Goal: Task Accomplishment & Management: Use online tool/utility

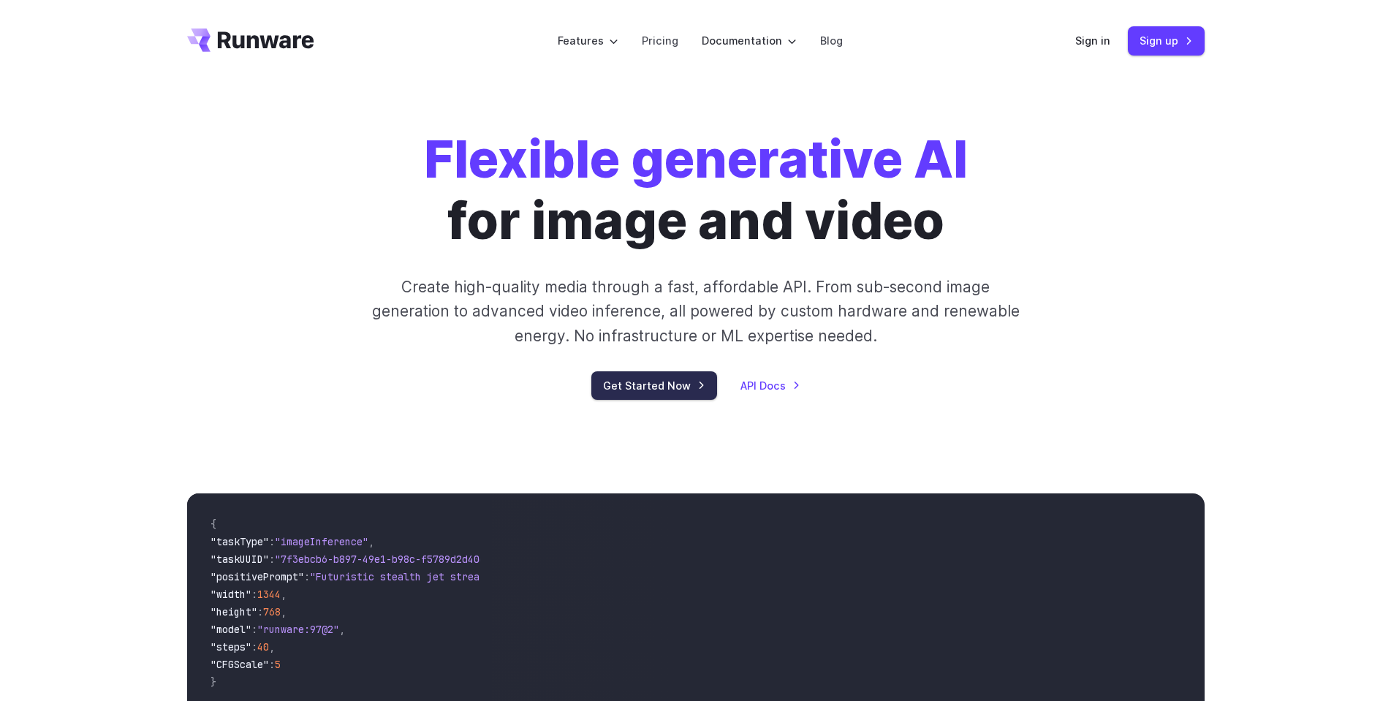
drag, startPoint x: 662, startPoint y: 382, endPoint x: 663, endPoint y: 391, distance: 8.8
click at [662, 383] on link "Get Started Now" at bounding box center [654, 385] width 126 height 29
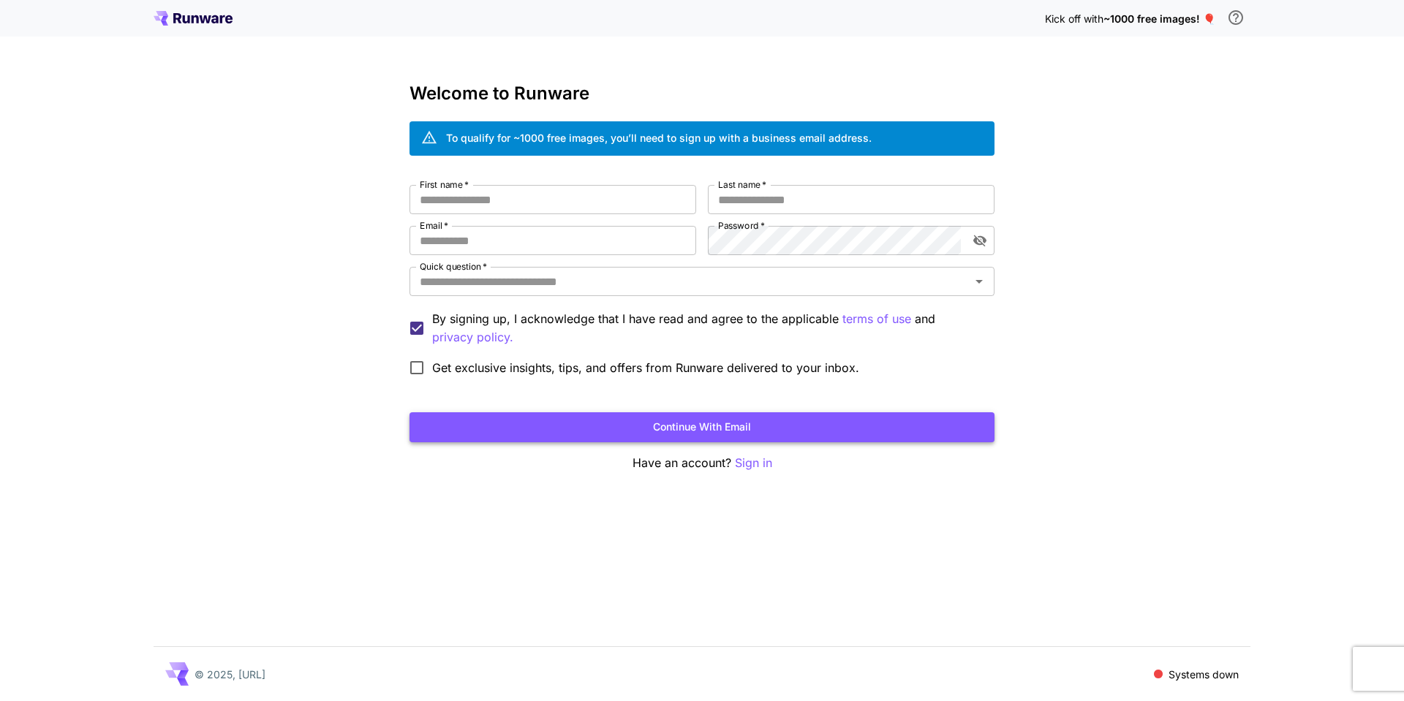
click at [728, 428] on button "Continue with email" at bounding box center [701, 427] width 585 height 30
click at [487, 194] on input "First name   *" at bounding box center [552, 199] width 287 height 29
type input "******"
click at [747, 197] on input "Last name   *" at bounding box center [851, 199] width 287 height 29
type input "***"
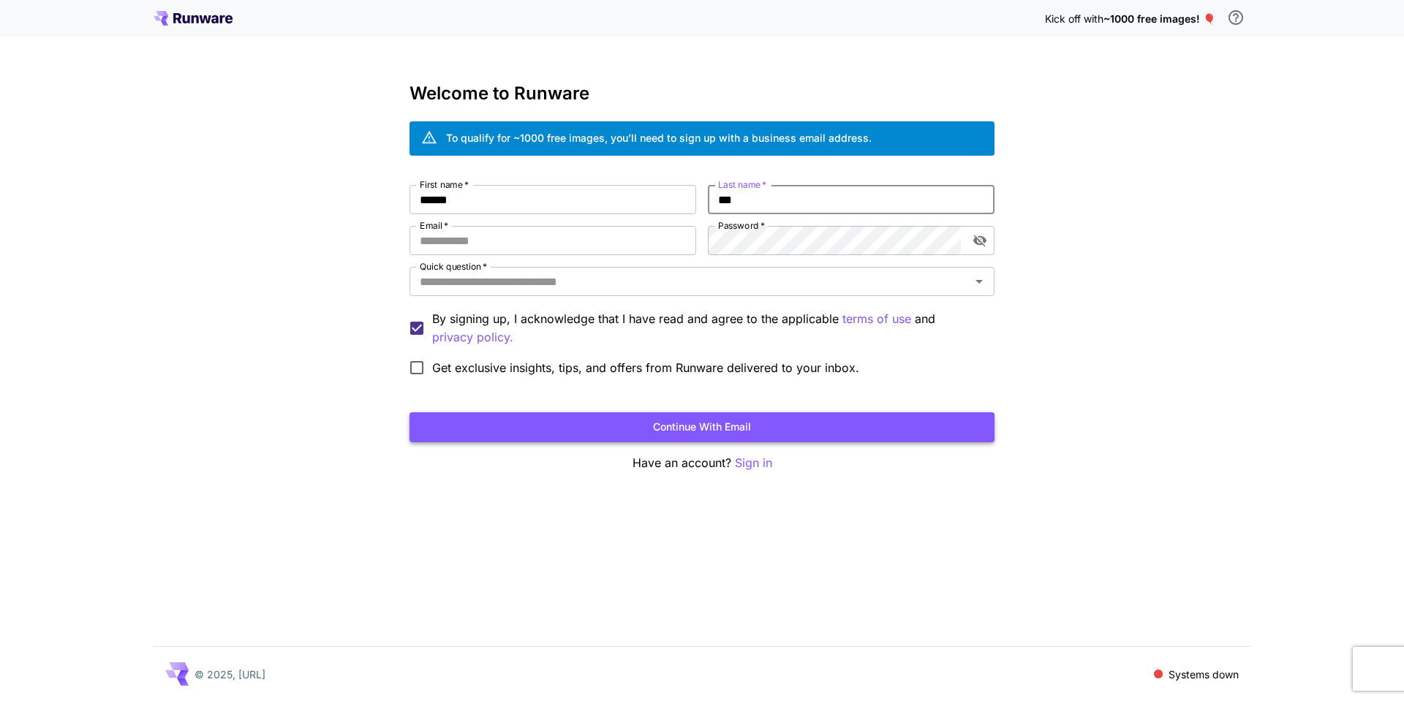
click at [697, 427] on button "Continue with email" at bounding box center [701, 427] width 585 height 30
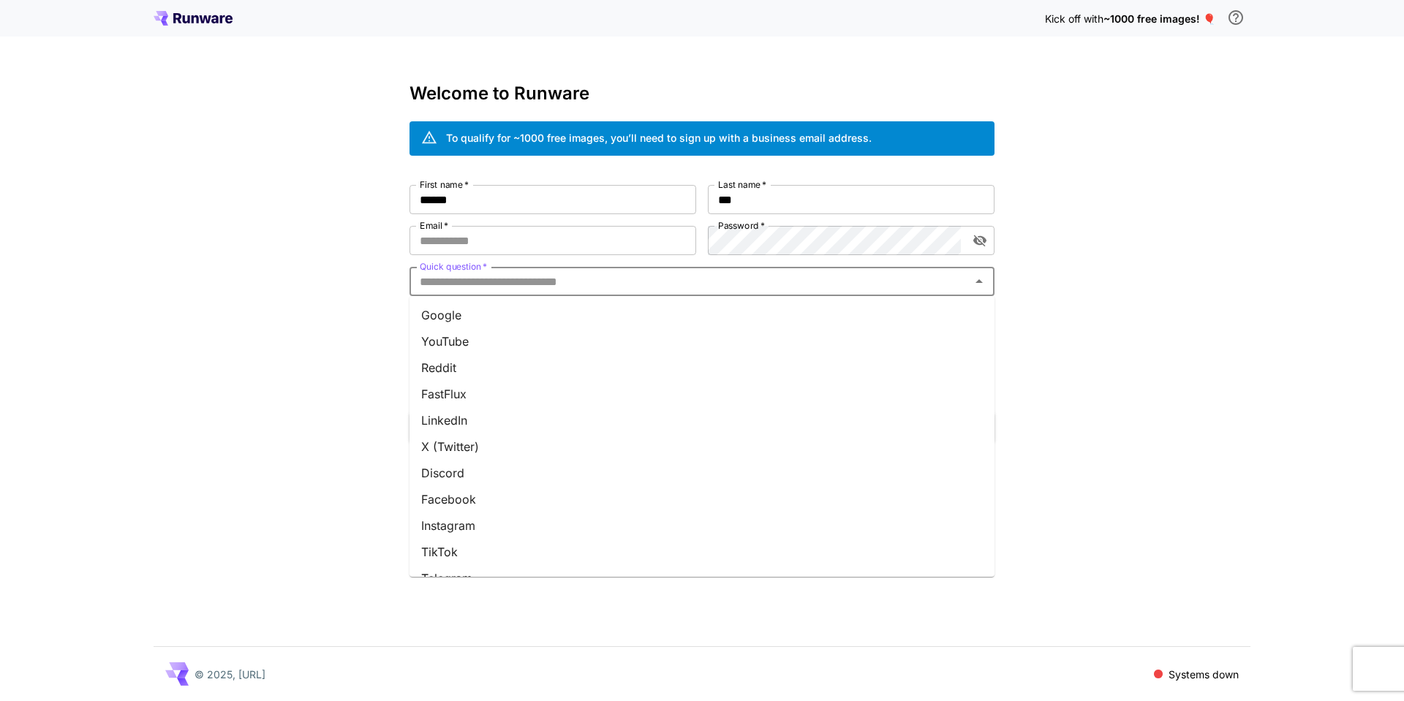
click at [636, 287] on input "Quick question   *" at bounding box center [690, 281] width 552 height 20
click at [580, 309] on li "Google" at bounding box center [701, 315] width 585 height 26
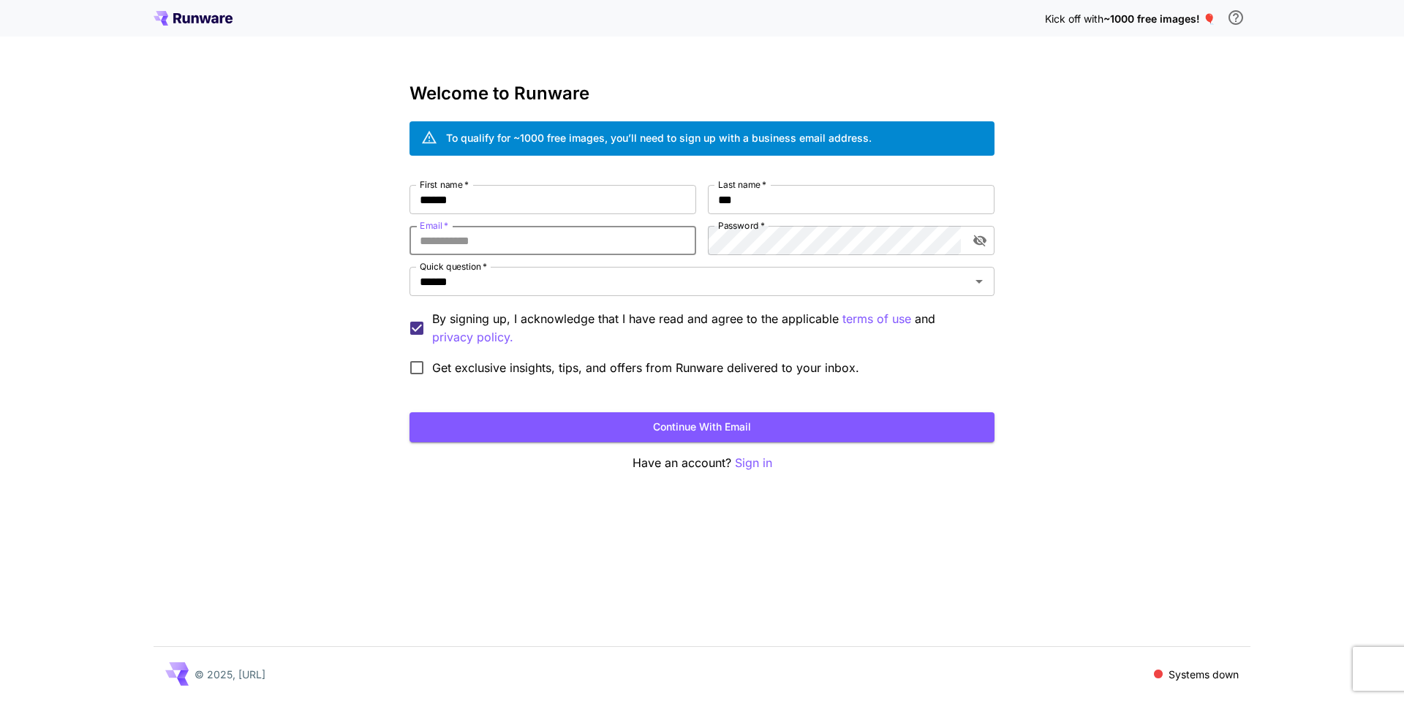
click at [556, 243] on input "Email   *" at bounding box center [552, 240] width 287 height 29
click at [223, 335] on div "Kick off with ~1000 free images! 🎈 Welcome to Runware To qualify for ~1000 free…" at bounding box center [702, 350] width 1404 height 701
click at [512, 243] on input "Email   *" at bounding box center [552, 240] width 287 height 29
paste input "**********"
type input "**********"
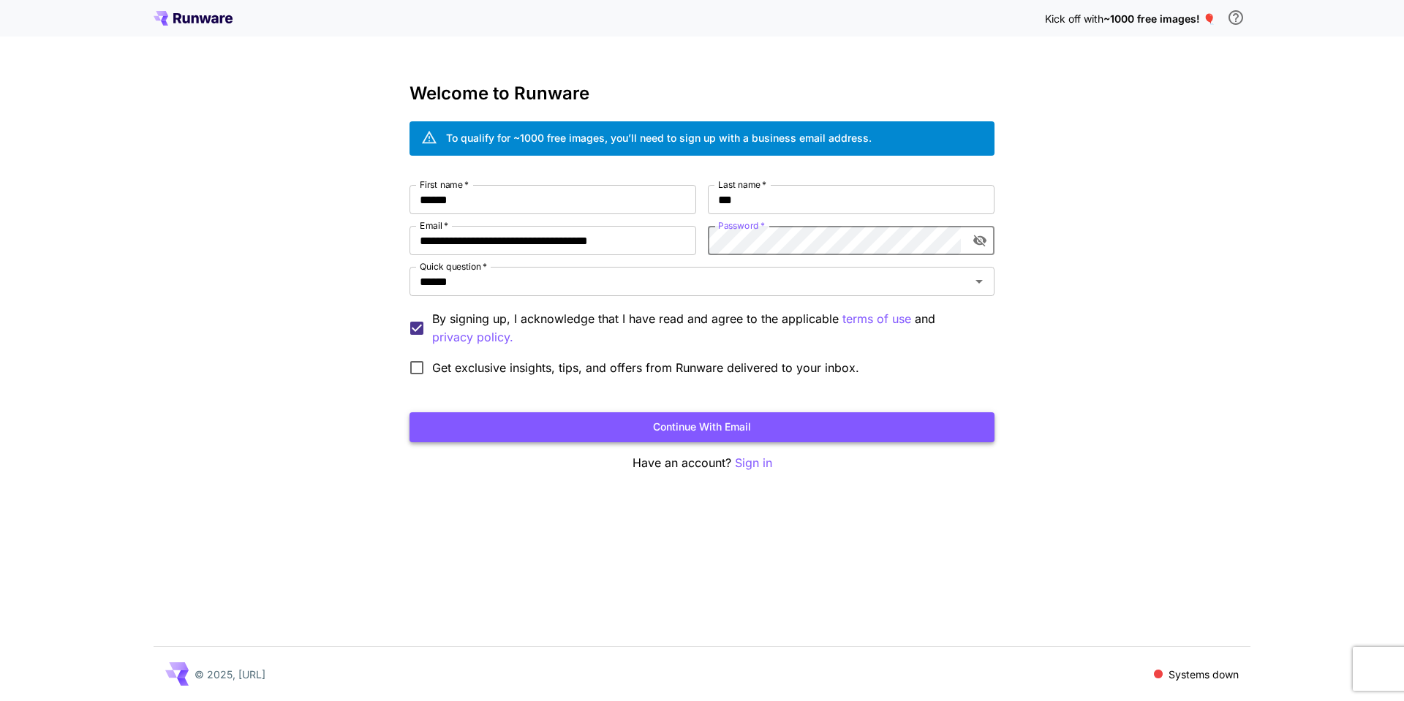
click at [729, 420] on button "Continue with email" at bounding box center [701, 427] width 585 height 30
click at [637, 423] on button "Continue with email" at bounding box center [701, 427] width 585 height 30
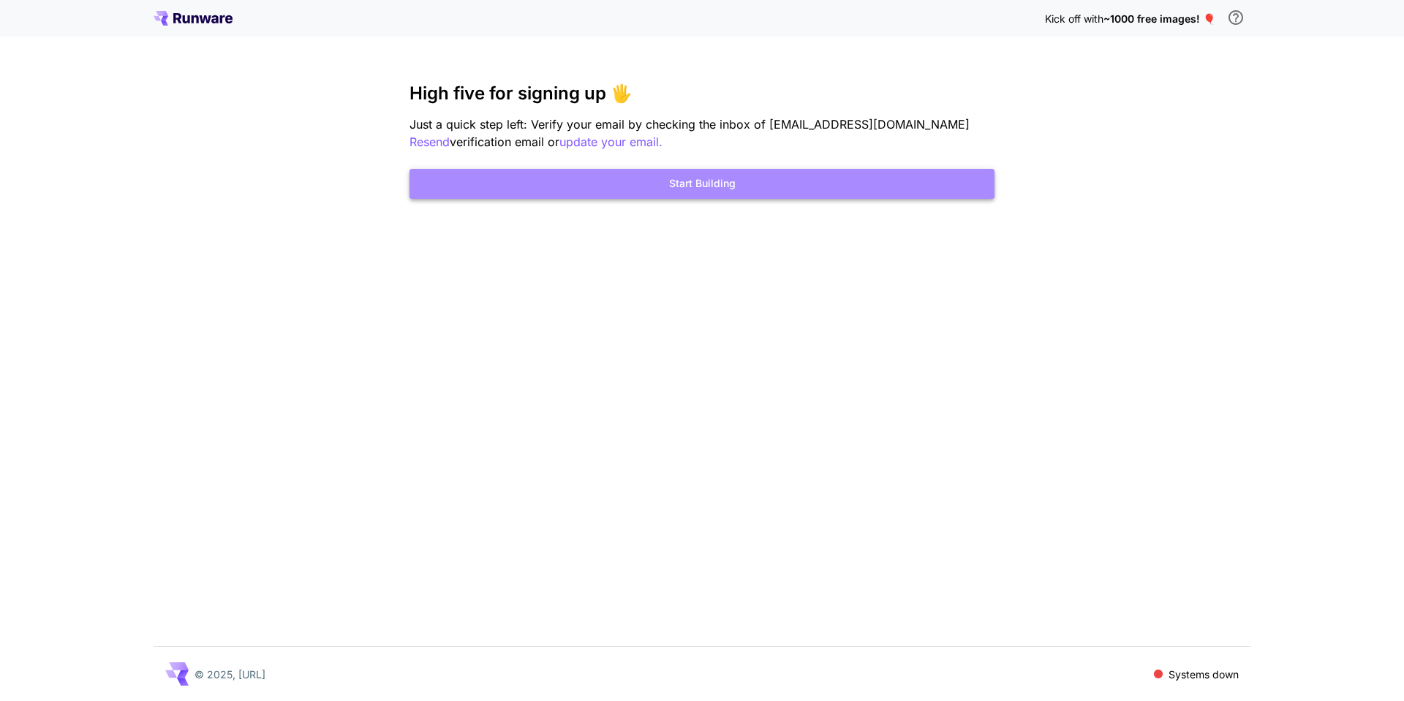
click at [702, 180] on button "Start Building" at bounding box center [701, 184] width 585 height 30
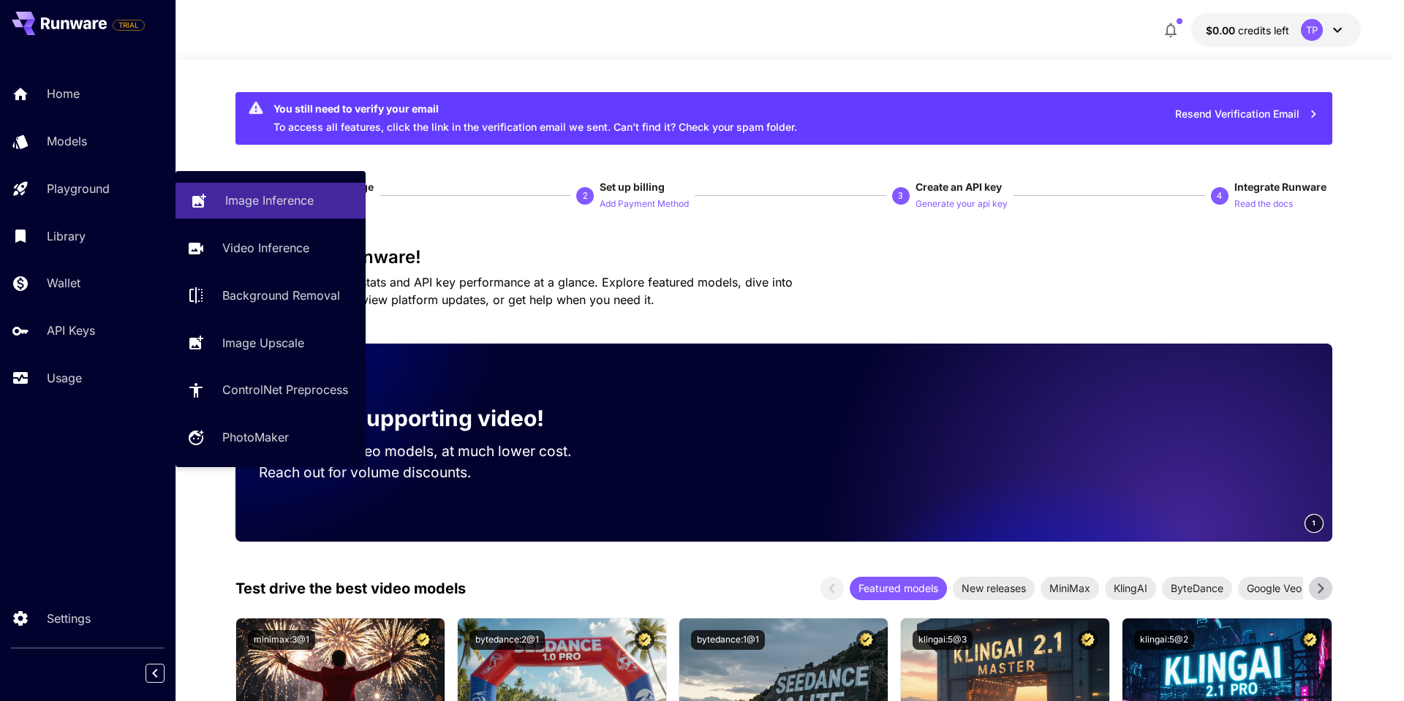
click at [289, 197] on p "Image Inference" at bounding box center [269, 201] width 88 height 18
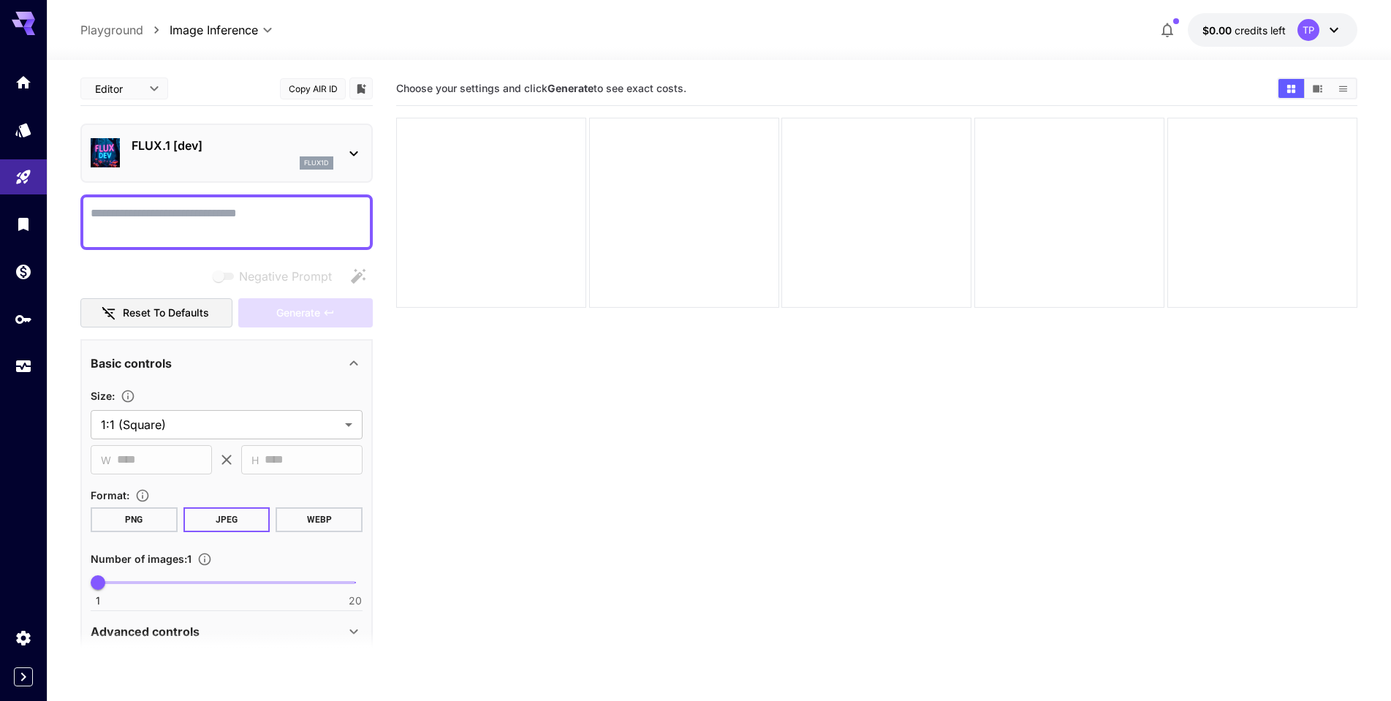
click at [355, 146] on icon at bounding box center [354, 154] width 18 height 18
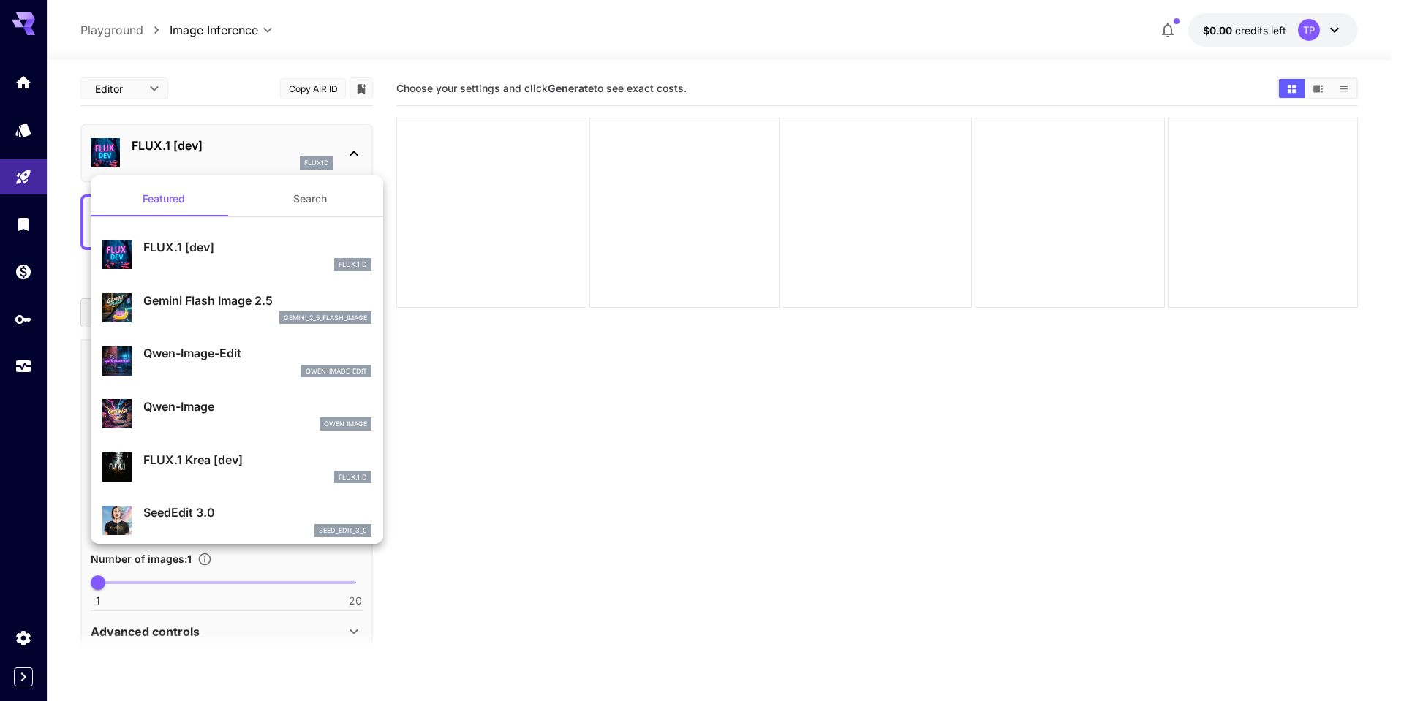
click at [355, 146] on div at bounding box center [702, 350] width 1404 height 701
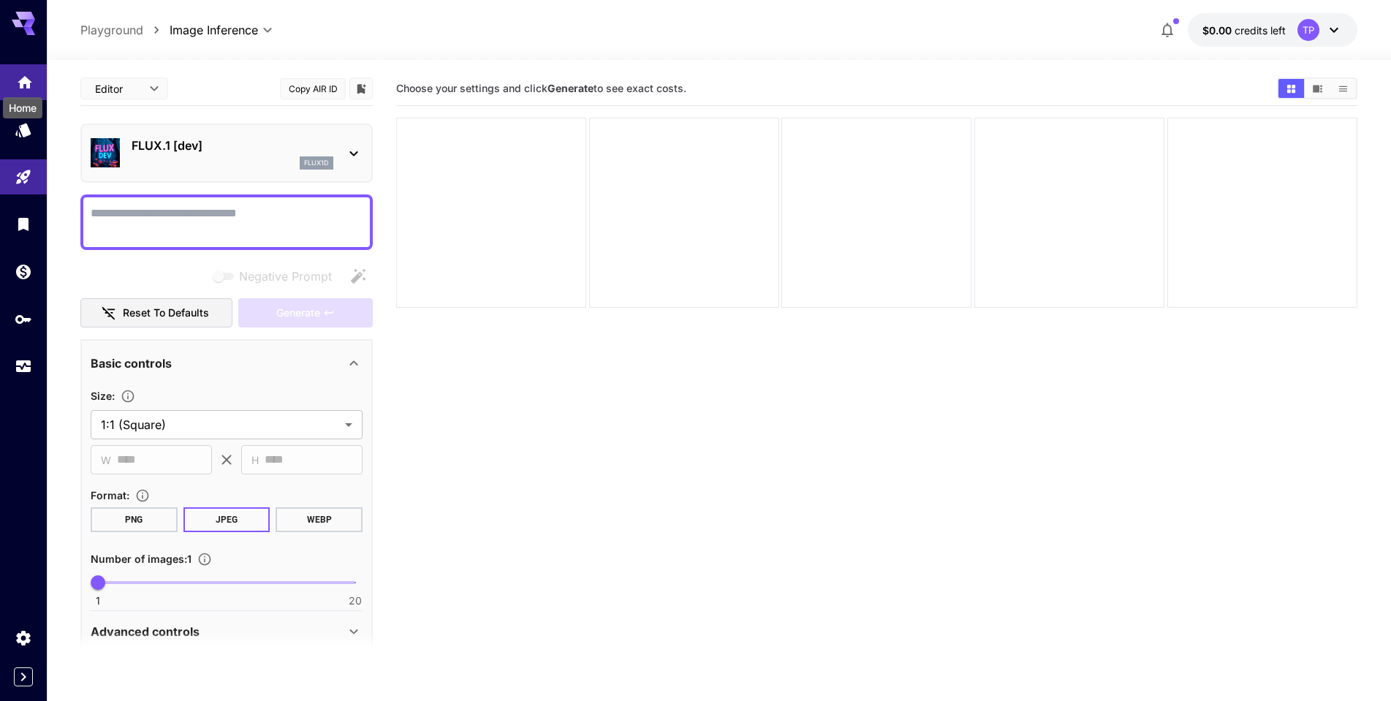
click at [21, 73] on icon "Home" at bounding box center [25, 78] width 18 height 18
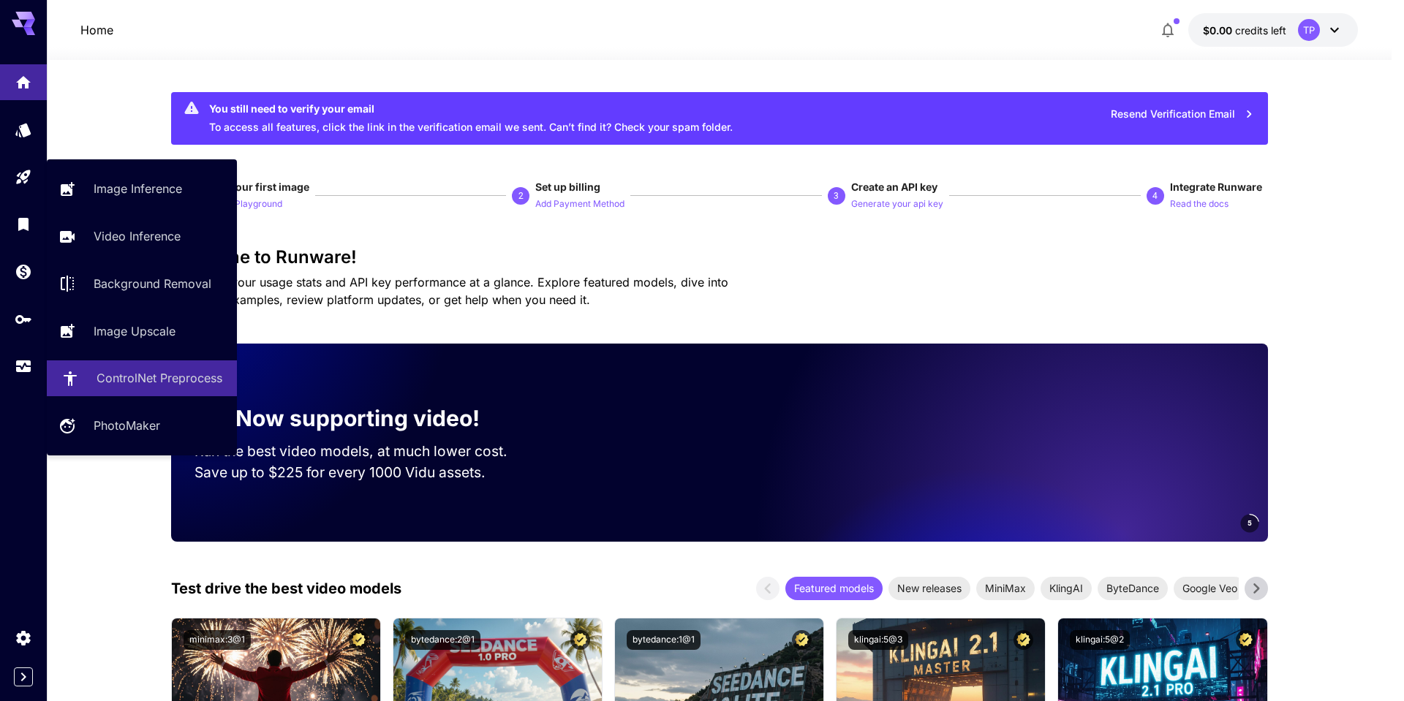
click at [143, 375] on p "ControlNet Preprocess" at bounding box center [159, 378] width 126 height 18
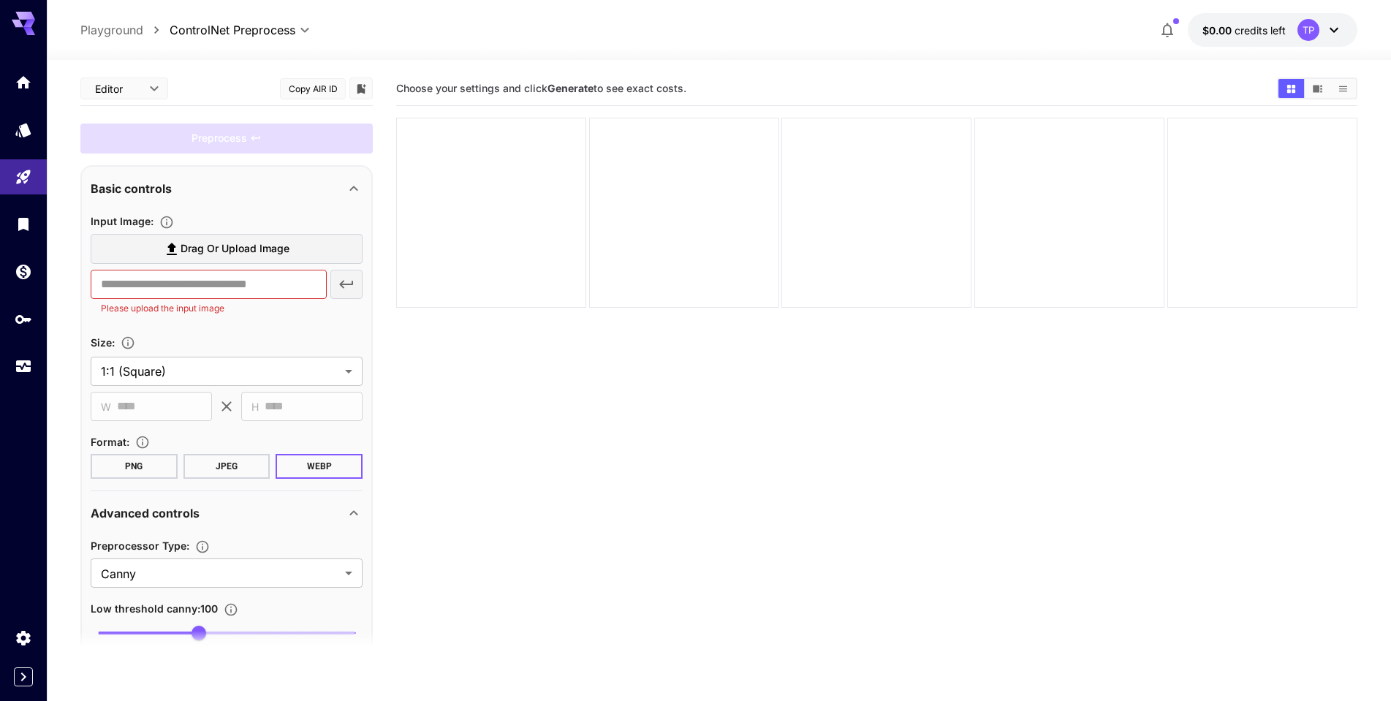
click at [232, 248] on span "Drag or upload image" at bounding box center [235, 249] width 109 height 18
click at [0, 0] on input "Drag or upload image" at bounding box center [0, 0] width 0 height 0
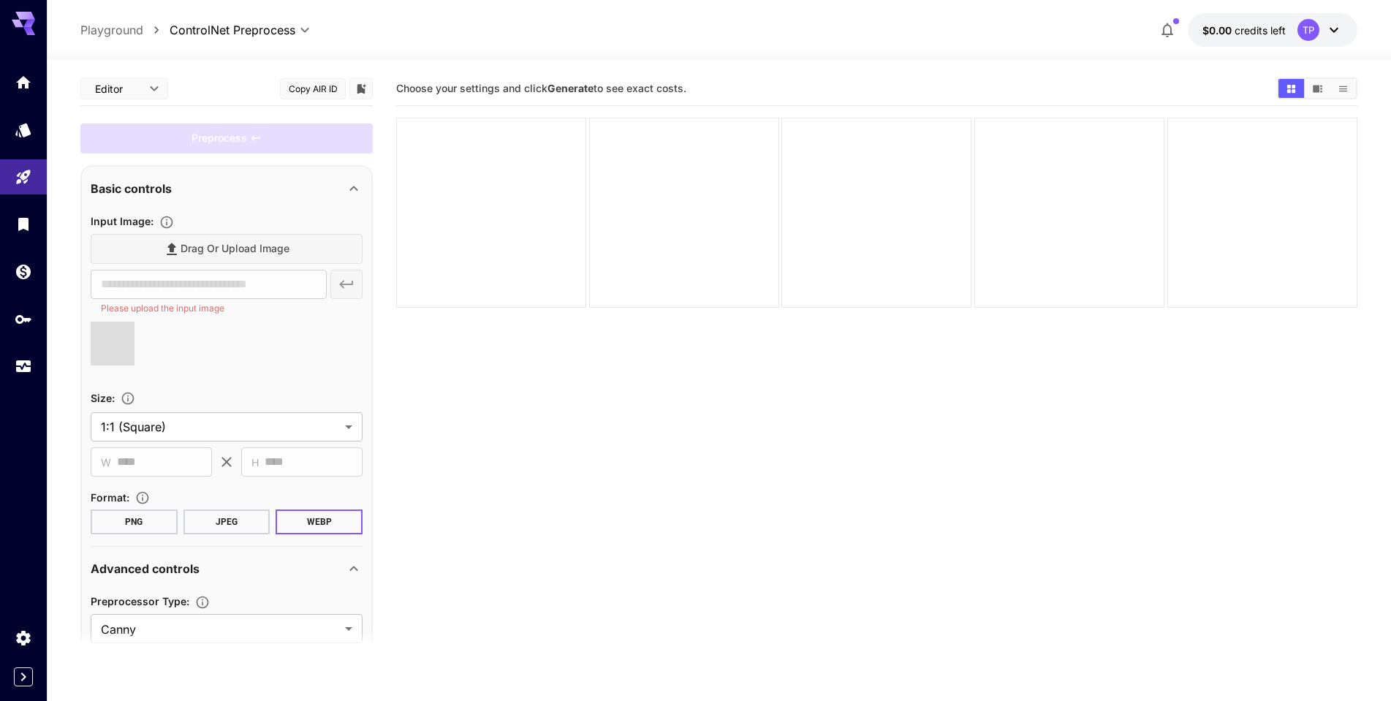
type input "**********"
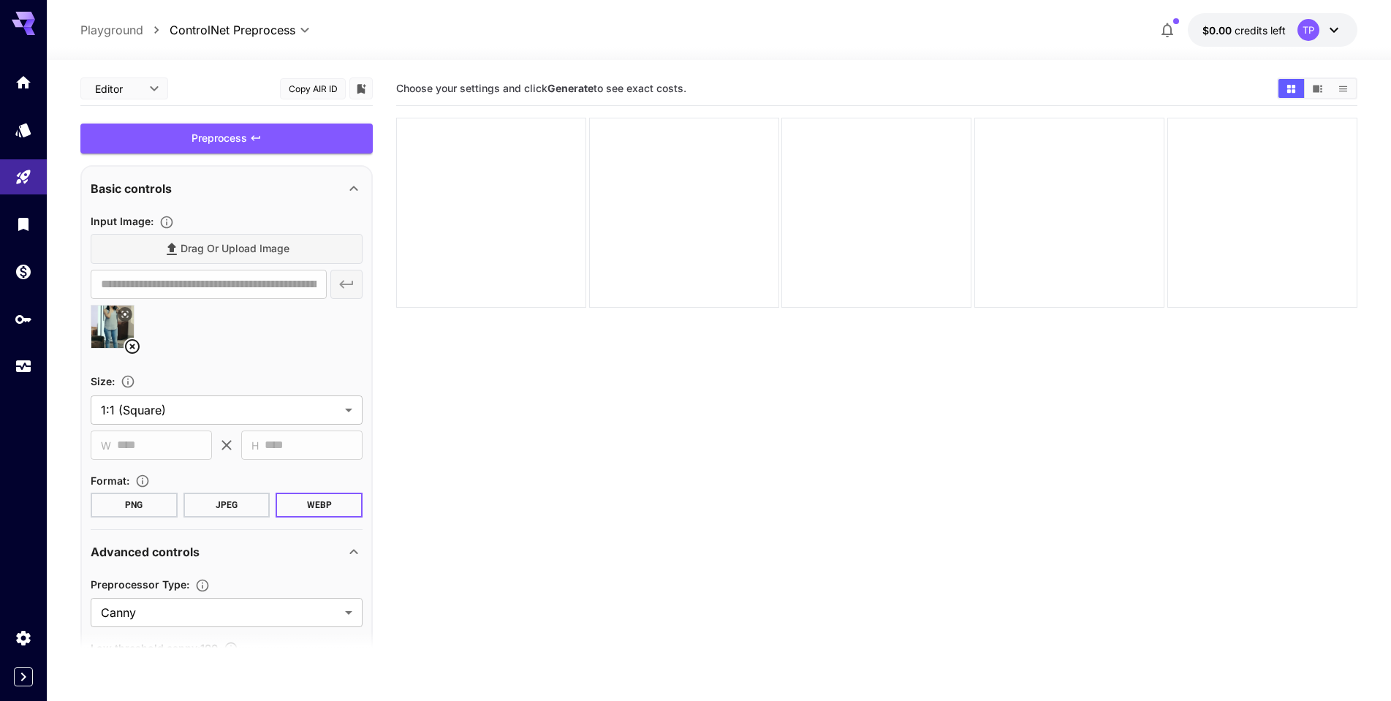
click at [343, 184] on div "Basic controls" at bounding box center [218, 189] width 254 height 18
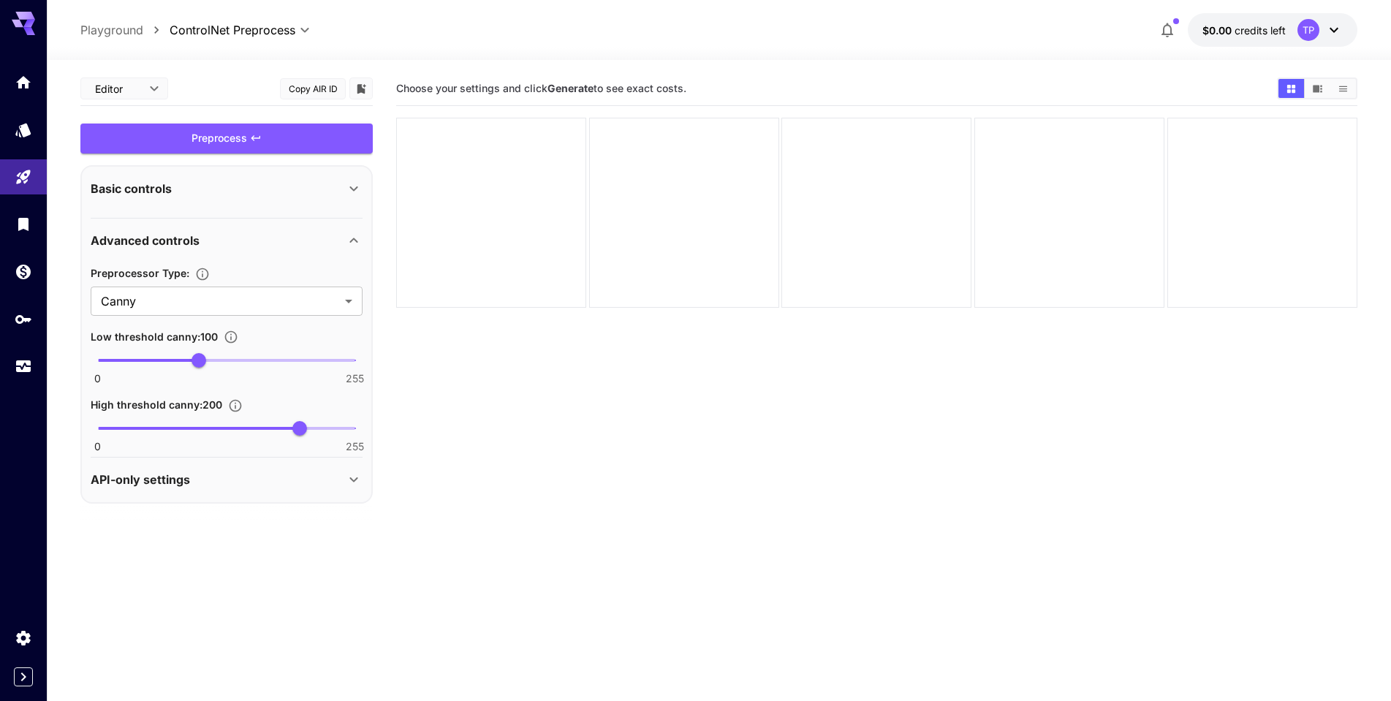
click at [346, 184] on icon at bounding box center [354, 189] width 18 height 18
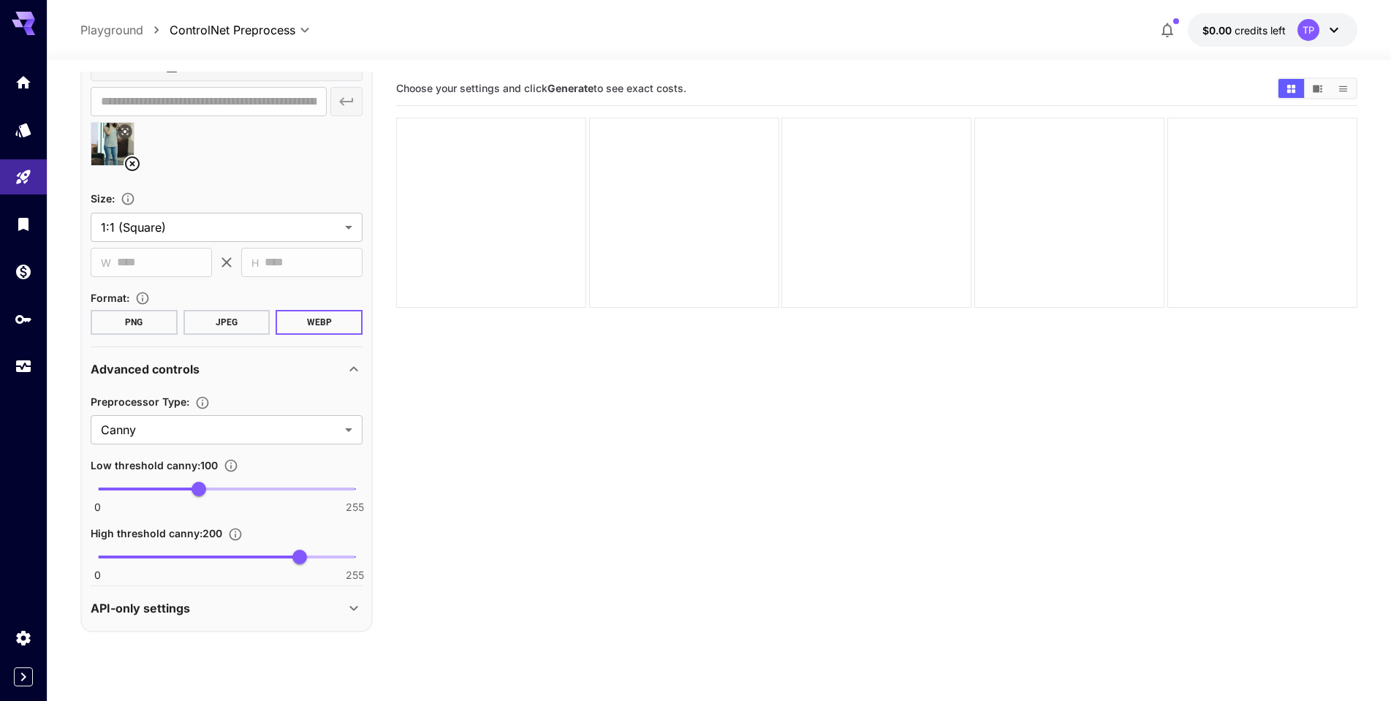
scroll to position [184, 0]
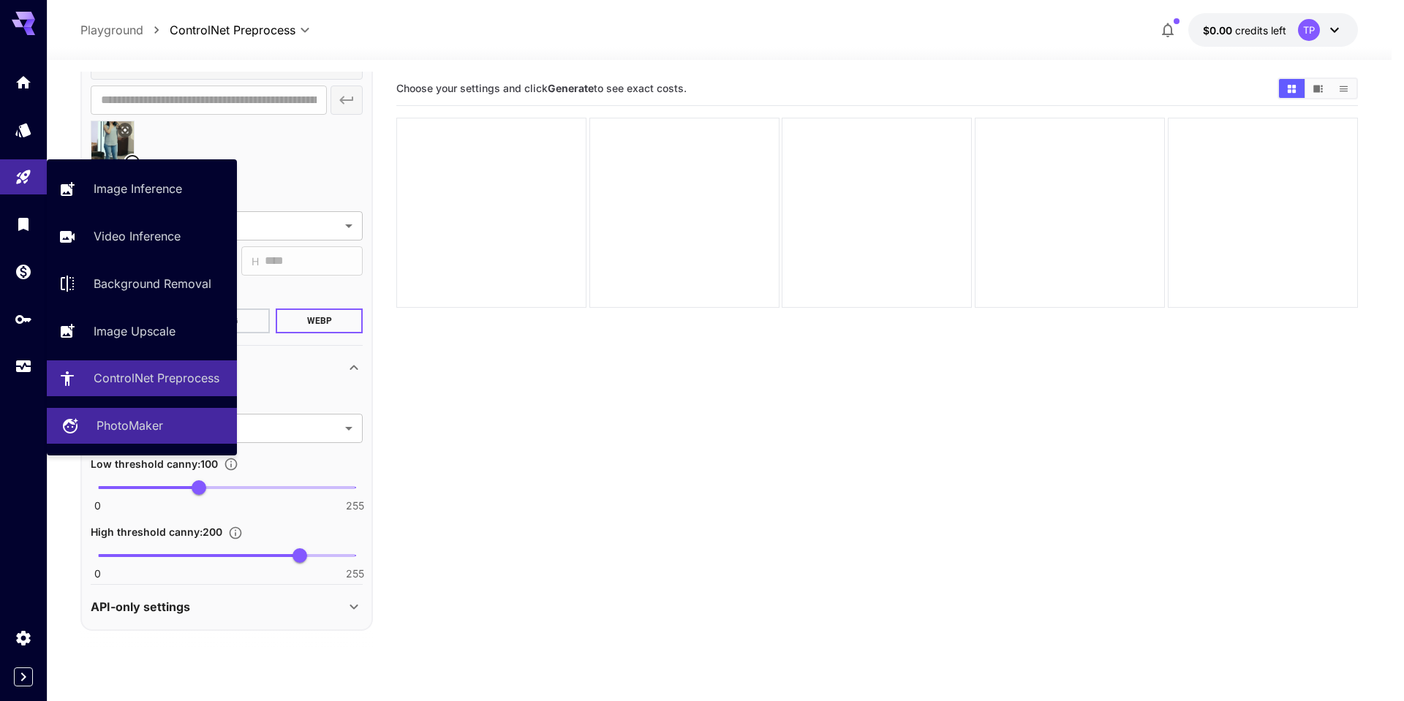
click at [143, 423] on p "PhotoMaker" at bounding box center [129, 426] width 67 height 18
type input "**********"
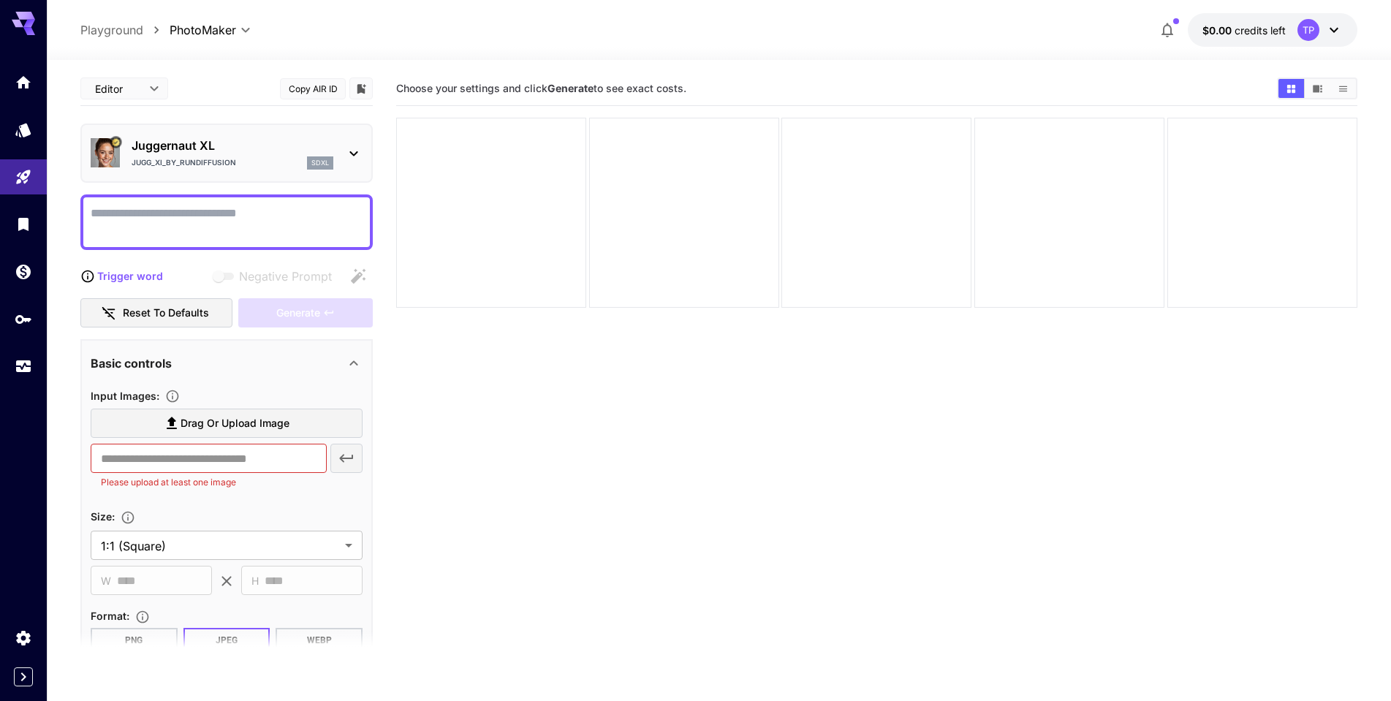
click at [241, 23] on body "**********" at bounding box center [695, 408] width 1391 height 817
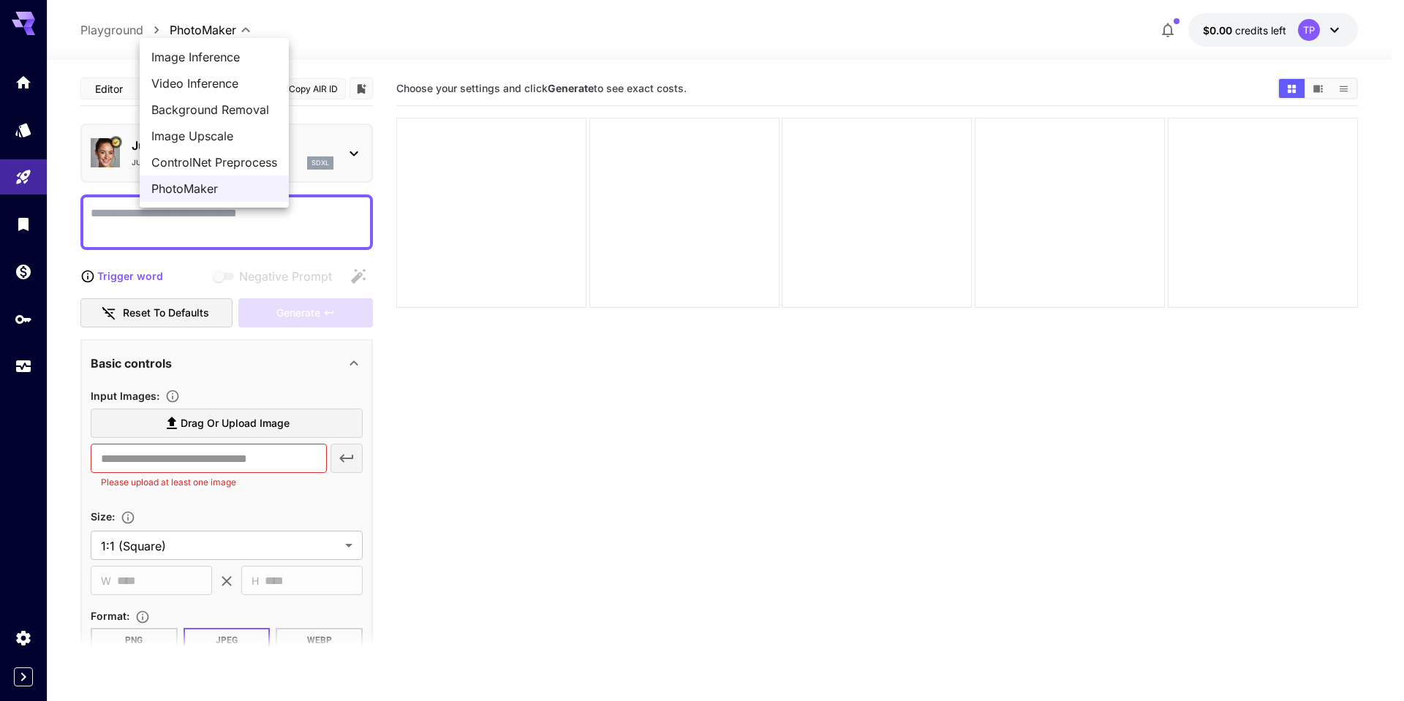
click at [1140, 447] on div at bounding box center [702, 350] width 1404 height 701
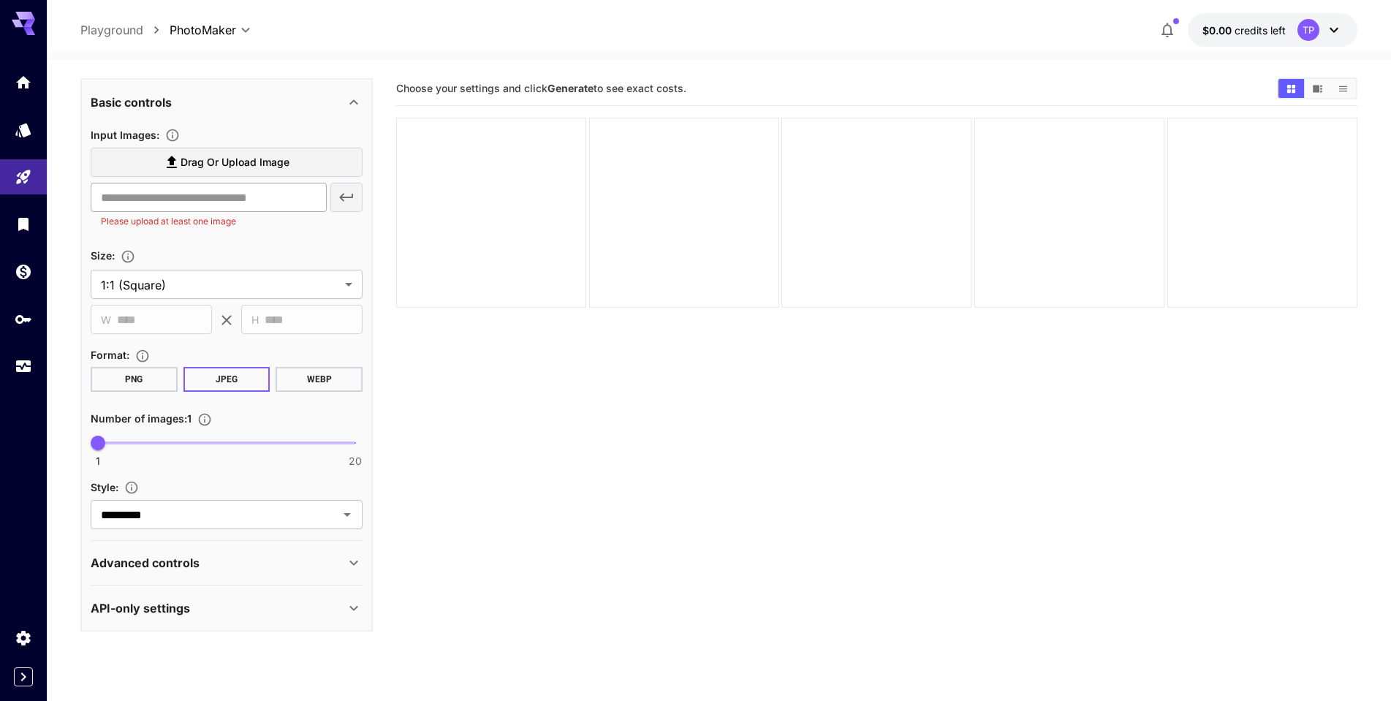
scroll to position [262, 0]
click at [347, 561] on icon at bounding box center [354, 562] width 18 height 18
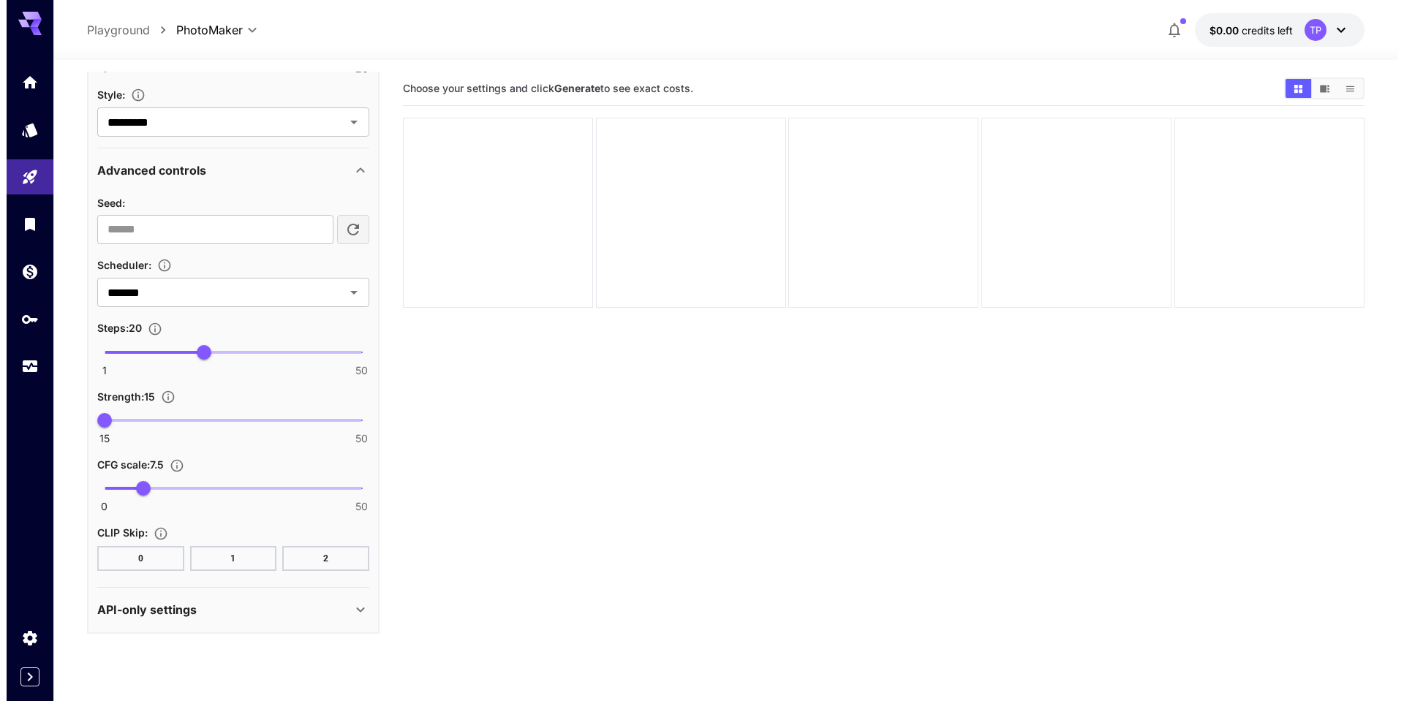
scroll to position [656, 0]
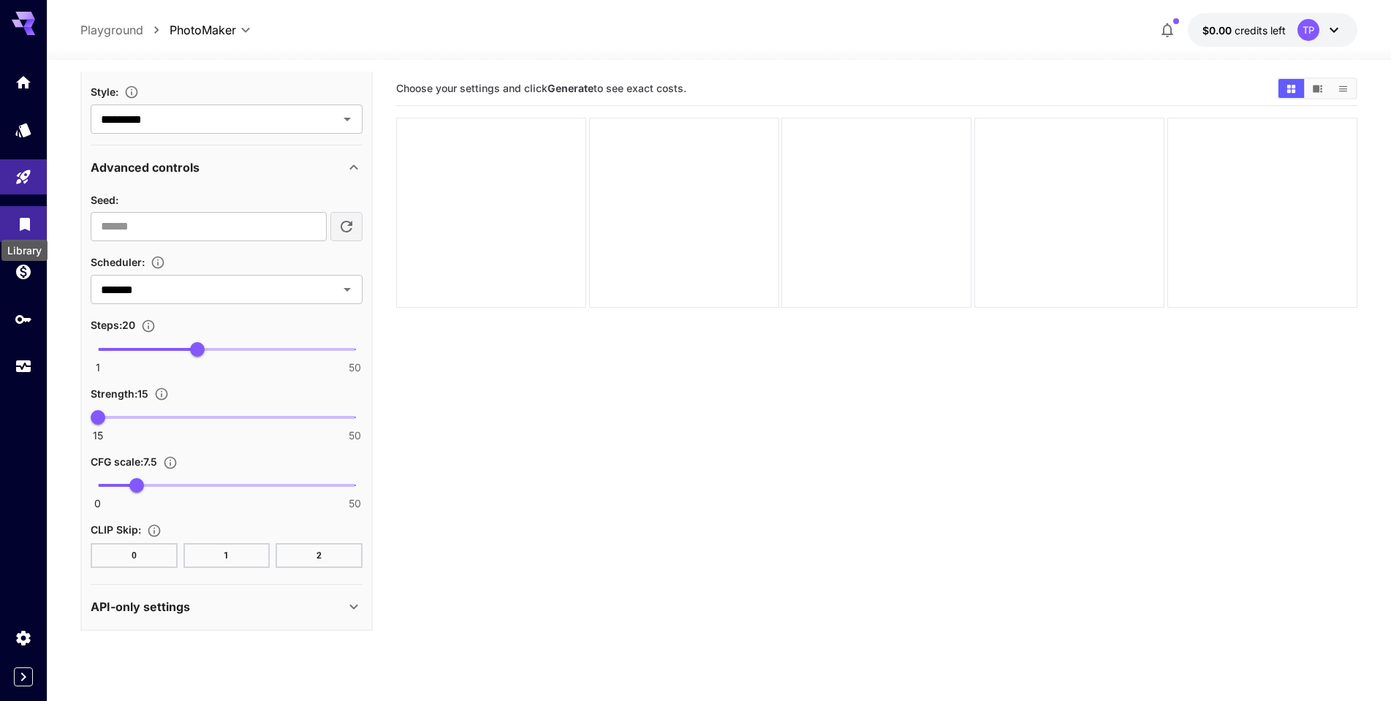
click at [22, 224] on icon "Library" at bounding box center [25, 219] width 10 height 13
